Goal: Complete application form

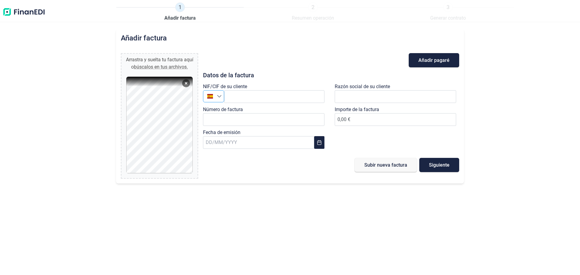
click at [220, 96] on icon "Seleccione un país" at bounding box center [219, 96] width 5 height 5
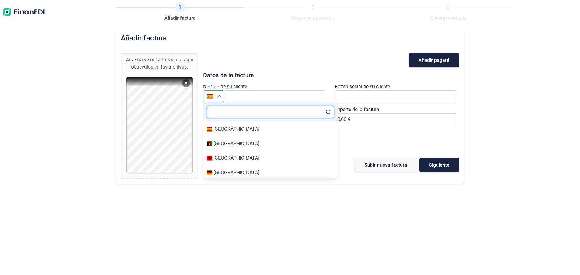
click at [219, 107] on input "text" at bounding box center [271, 112] width 128 height 12
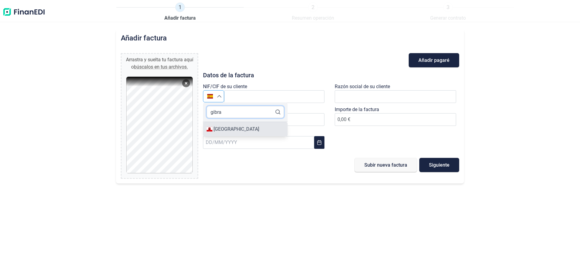
type input "gibra"
click at [224, 131] on div "[GEOGRAPHIC_DATA]" at bounding box center [237, 129] width 46 height 7
type input "[GEOGRAPHIC_DATA]"
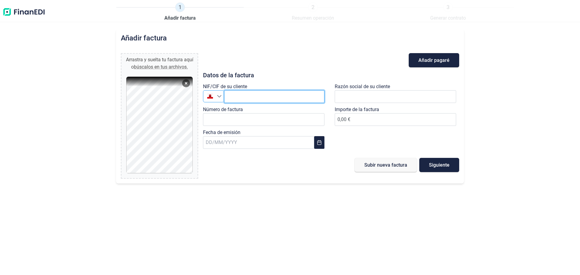
click at [234, 95] on input "text" at bounding box center [274, 96] width 100 height 13
type input "GI114902"
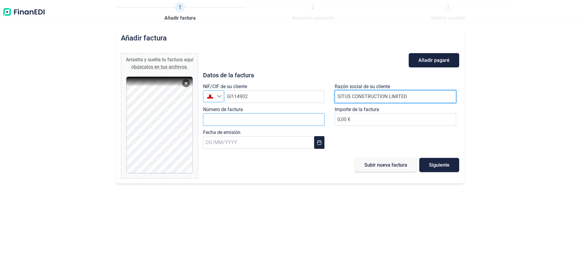
type input "SITUS CONSTRUCTION LIMITED"
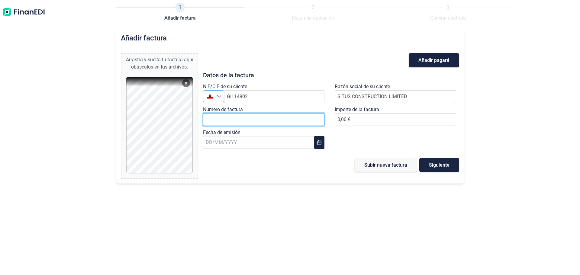
click at [274, 119] on input "Número de factura" at bounding box center [263, 119] width 121 height 13
type input "A25/2500044"
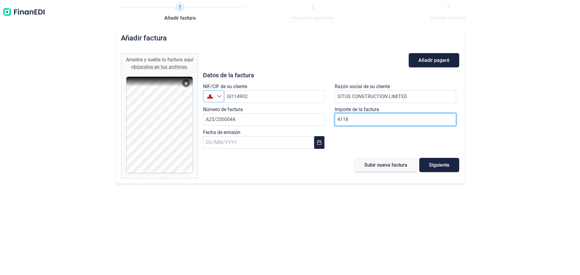
type input "41189"
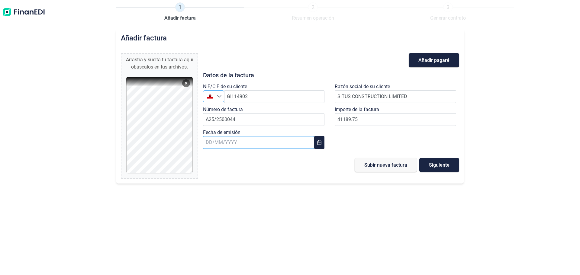
type input "41.189,75 €"
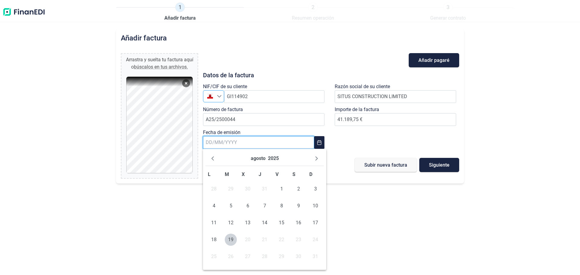
click at [240, 145] on input "text" at bounding box center [258, 142] width 111 height 13
click at [248, 222] on span "13" at bounding box center [248, 223] width 12 height 12
type input "[DATE]"
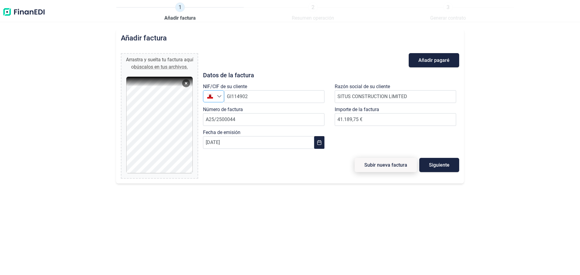
click at [389, 163] on span "Subir nueva factura" at bounding box center [385, 165] width 43 height 5
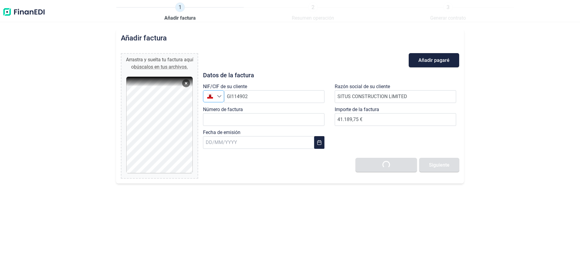
type input "0,00 €"
